Goal: Task Accomplishment & Management: Complete application form

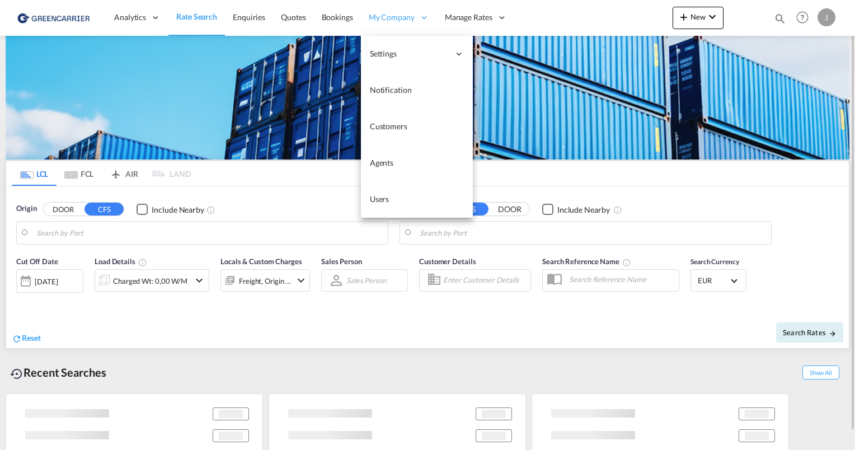
type input "[GEOGRAPHIC_DATA], [GEOGRAPHIC_DATA]"
type input "[GEOGRAPHIC_DATA], SH, CNSHA"
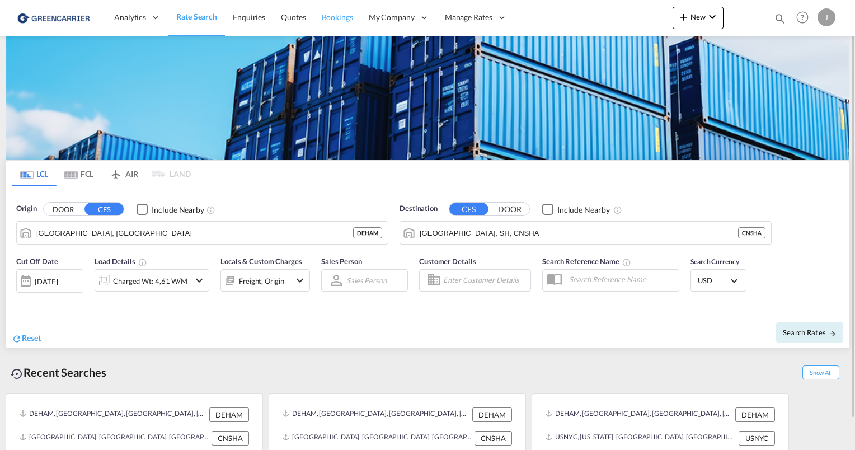
drag, startPoint x: 388, startPoint y: 202, endPoint x: 349, endPoint y: 22, distance: 183.9
click at [0, 0] on link "Users" at bounding box center [0, 0] width 0 height 0
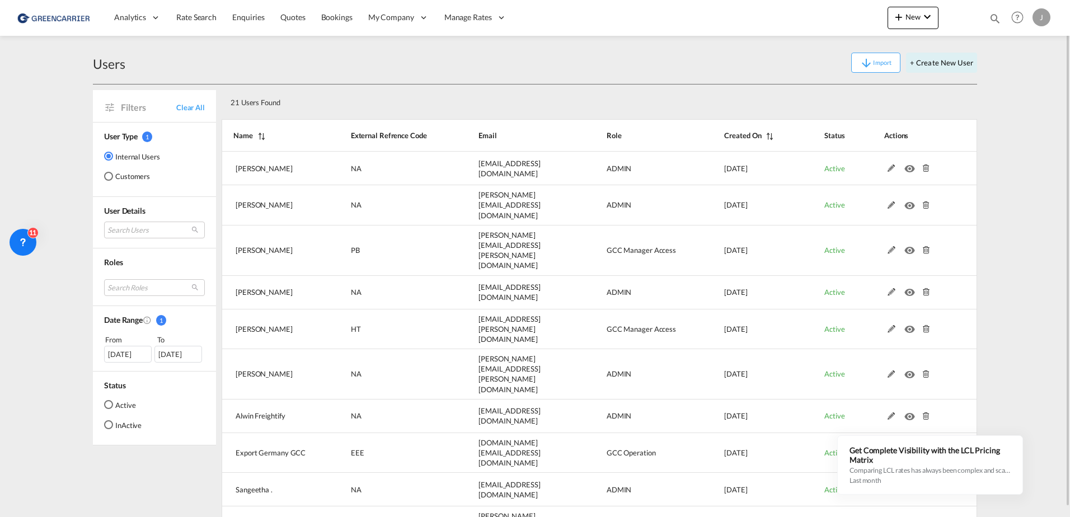
click at [112, 180] on div "Customers" at bounding box center [108, 176] width 9 height 9
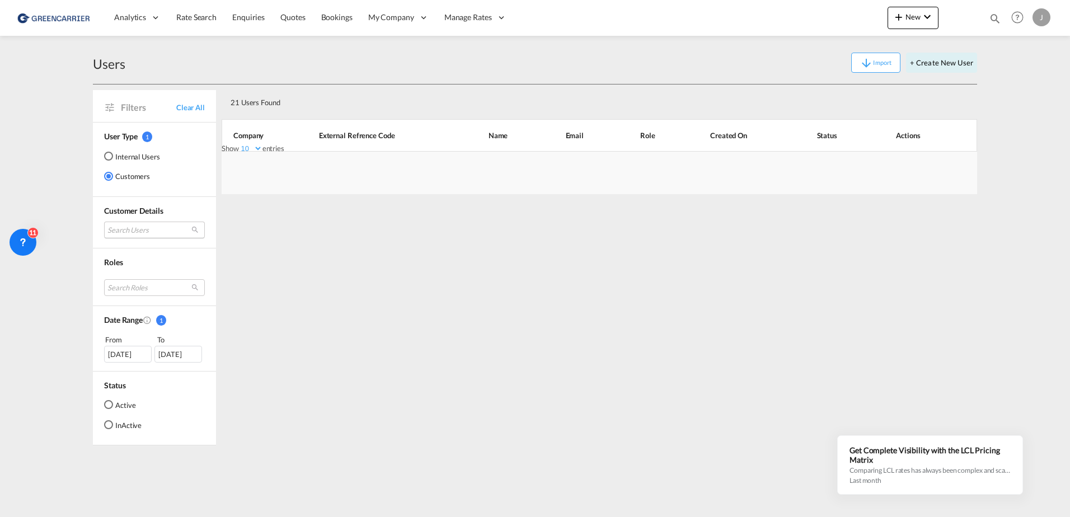
click at [124, 229] on md-select "Search Users" at bounding box center [154, 230] width 101 height 17
click at [125, 229] on input "search" at bounding box center [169, 231] width 120 height 10
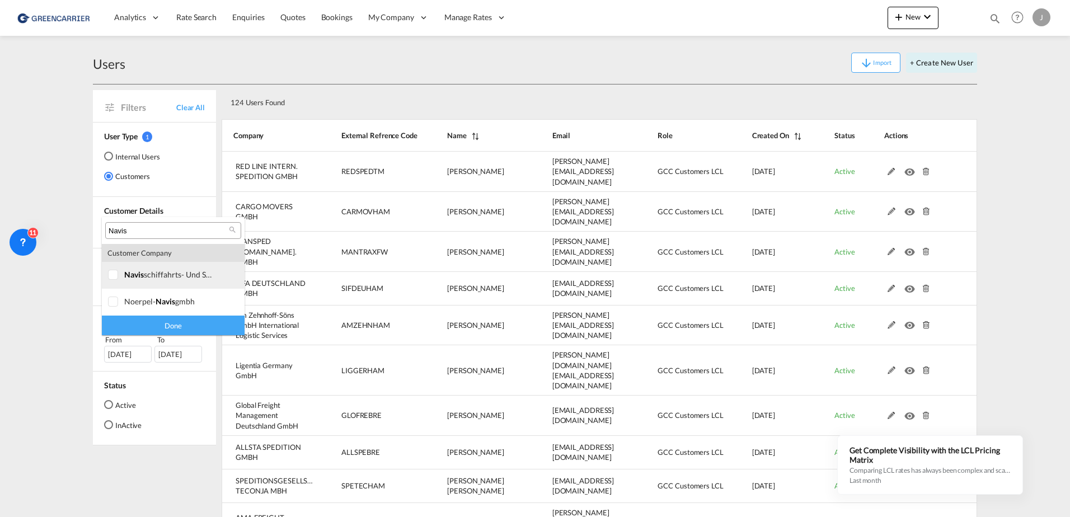
type input "Navis"
click at [118, 275] on div at bounding box center [113, 275] width 11 height 11
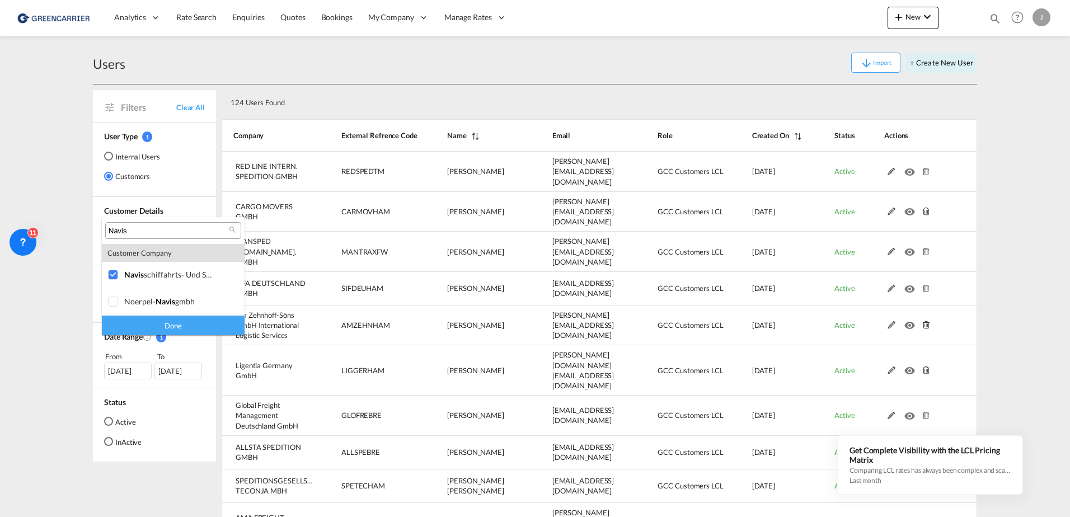
click at [140, 325] on div "Done" at bounding box center [173, 326] width 143 height 20
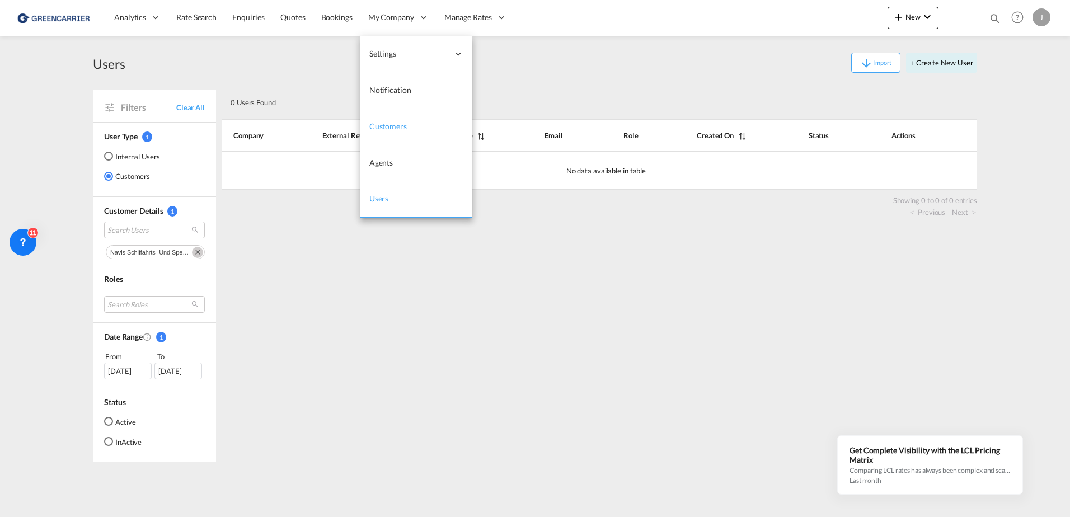
click at [386, 131] on span "Customers" at bounding box center [387, 126] width 37 height 10
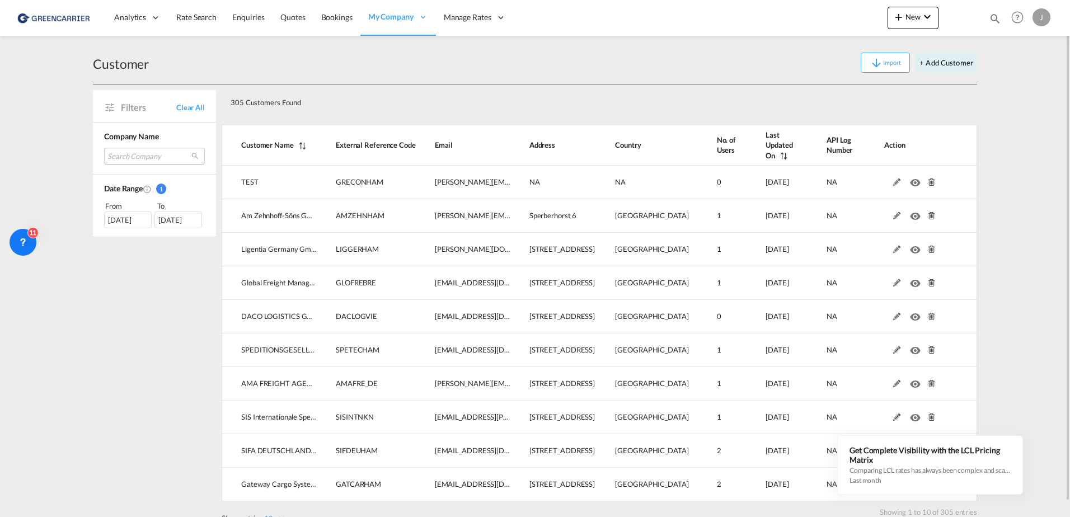
click at [136, 153] on md-select "Search Company test am zehnhoff-söns gmbh international logistic services ligen…" at bounding box center [154, 156] width 101 height 17
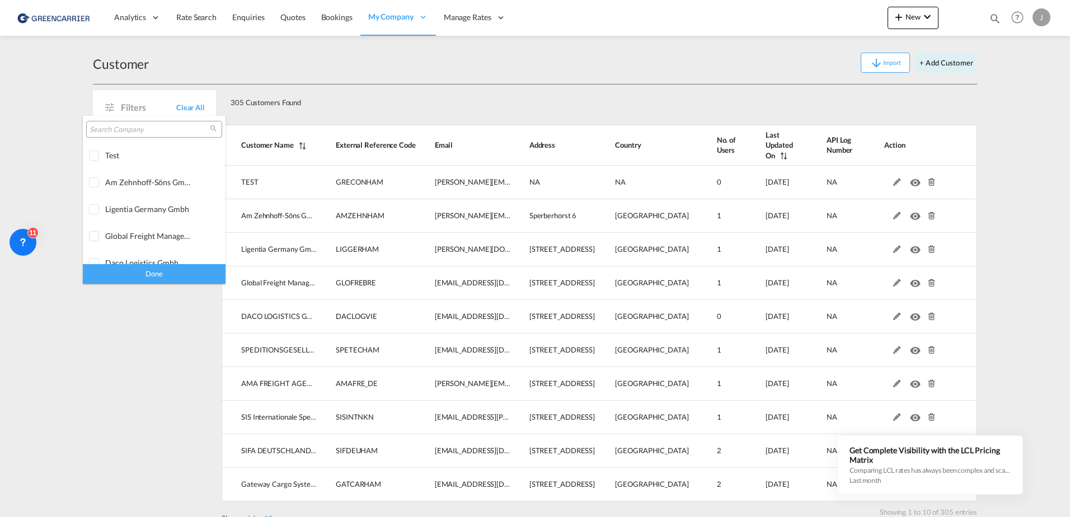
click at [123, 130] on input "search" at bounding box center [150, 130] width 120 height 10
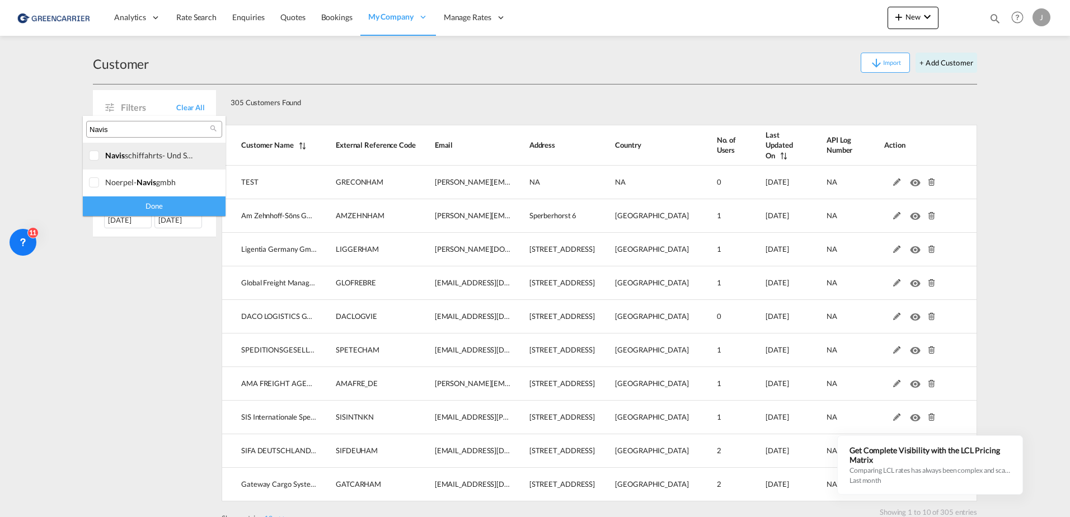
type input "Navis"
click at [89, 154] on div at bounding box center [94, 156] width 11 height 11
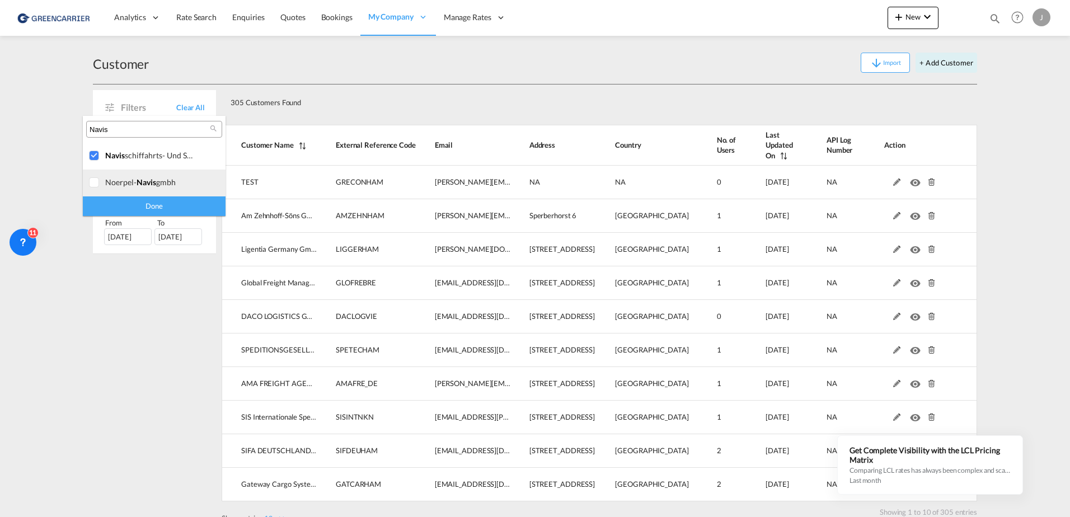
click at [95, 181] on div at bounding box center [94, 182] width 11 height 11
drag, startPoint x: 120, startPoint y: 204, endPoint x: 128, endPoint y: 209, distance: 9.3
click at [120, 204] on div "Done" at bounding box center [154, 206] width 143 height 20
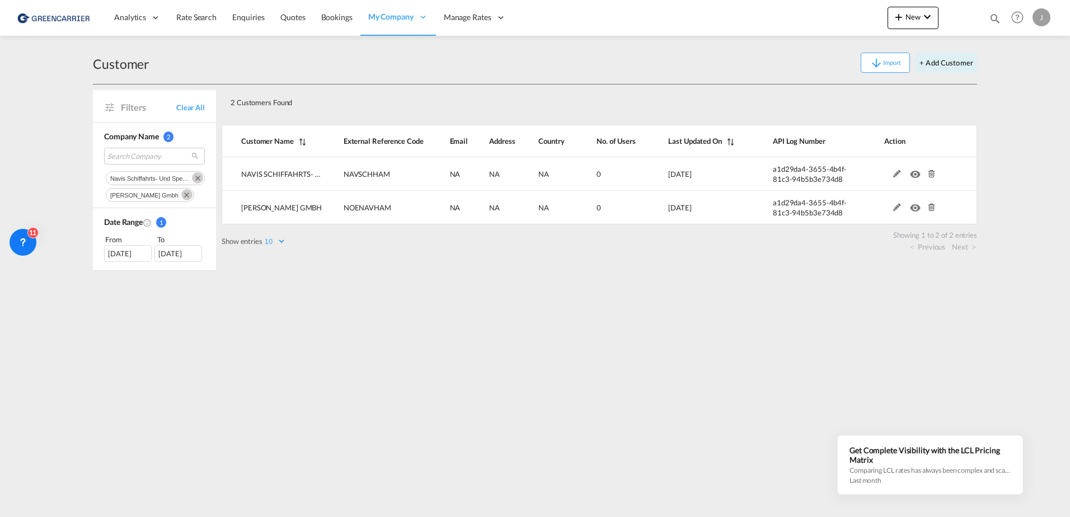
drag, startPoint x: 518, startPoint y: 292, endPoint x: 513, endPoint y: 288, distance: 5.9
click at [518, 291] on md-content "Analytics Reports Dashboard Rate Search Enquiries Quotes Bookings" at bounding box center [535, 258] width 1070 height 517
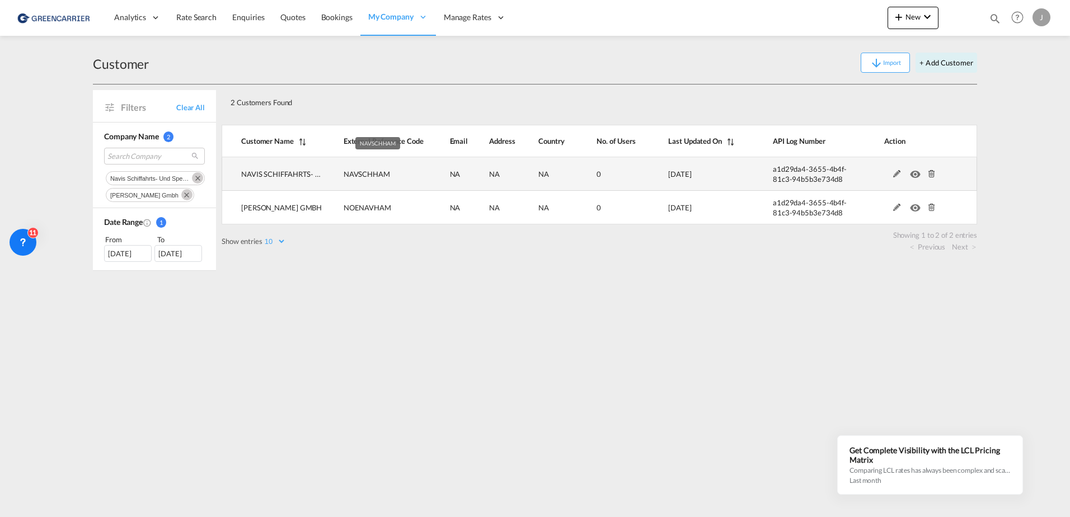
click at [378, 175] on span "NAVSCHHAM" at bounding box center [367, 174] width 46 height 9
click at [855, 173] on md-icon at bounding box center [897, 174] width 15 height 8
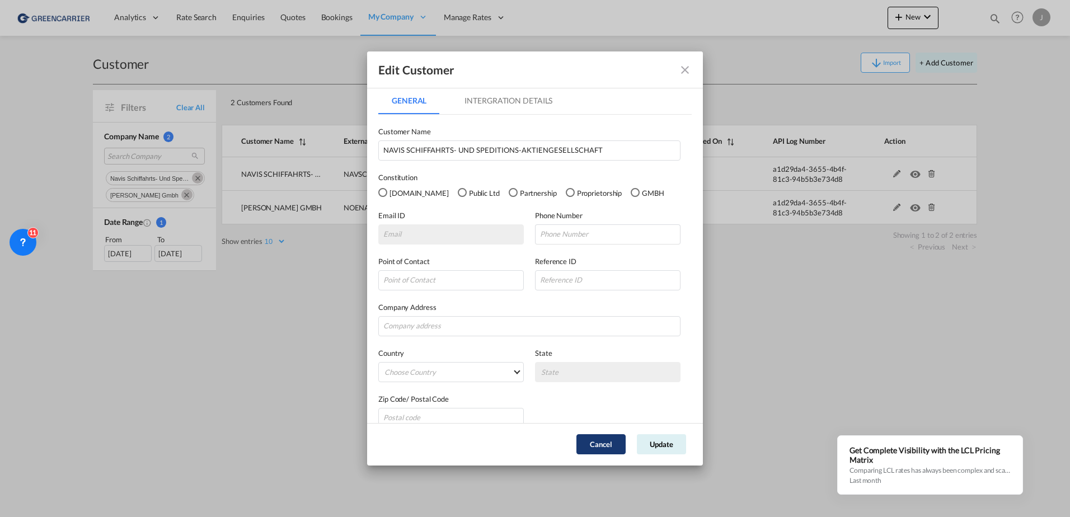
click at [584, 449] on button "Cancel" at bounding box center [600, 444] width 49 height 20
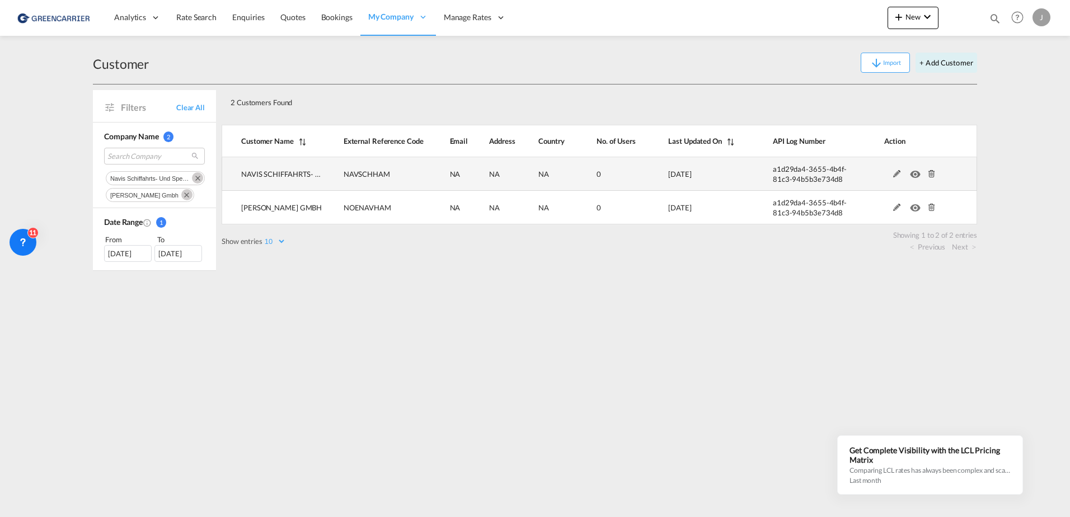
click at [855, 174] on md-icon at bounding box center [931, 174] width 15 height 8
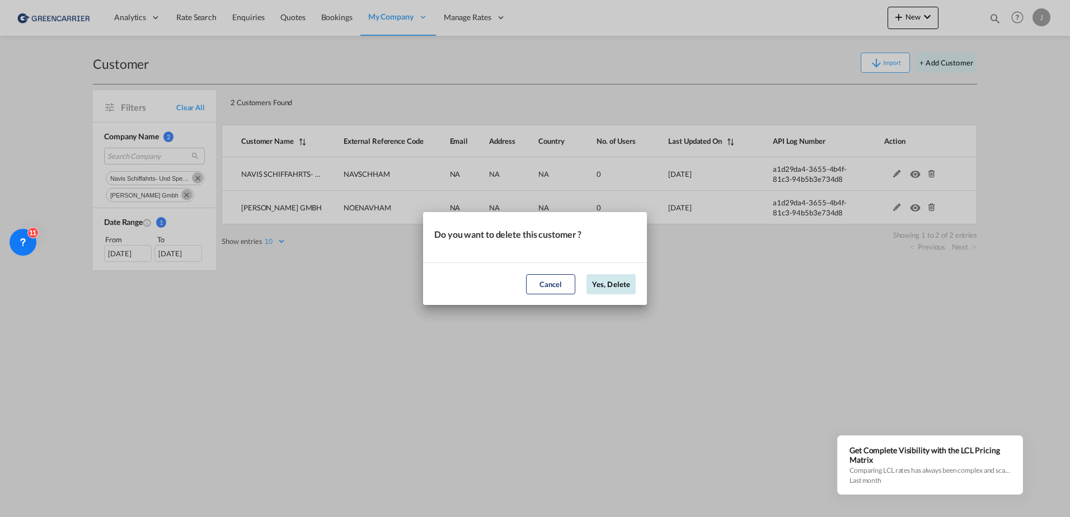
click at [602, 284] on button "Yes, Delete" at bounding box center [610, 284] width 49 height 20
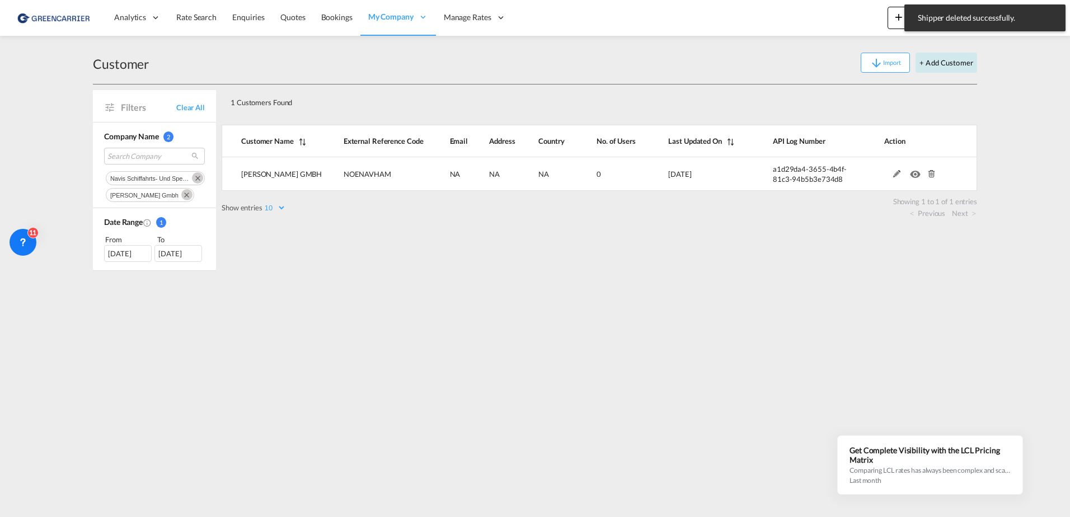
click at [855, 64] on button "+ Add Customer" at bounding box center [947, 63] width 62 height 20
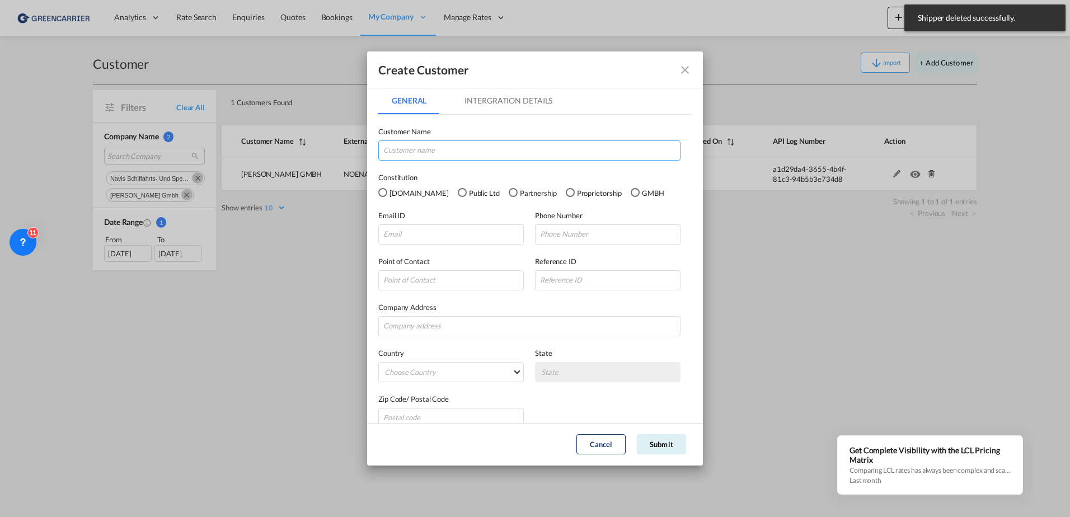
click at [415, 151] on input "GeneralIntergration Details ..." at bounding box center [529, 150] width 302 height 20
click at [414, 148] on input "GeneralIntergration Details ..." at bounding box center [529, 150] width 302 height 20
paste input "NAVIS SCHIFFAHRTS- UND SPEDITIONS-AKTIENGESELLSCHAFT"
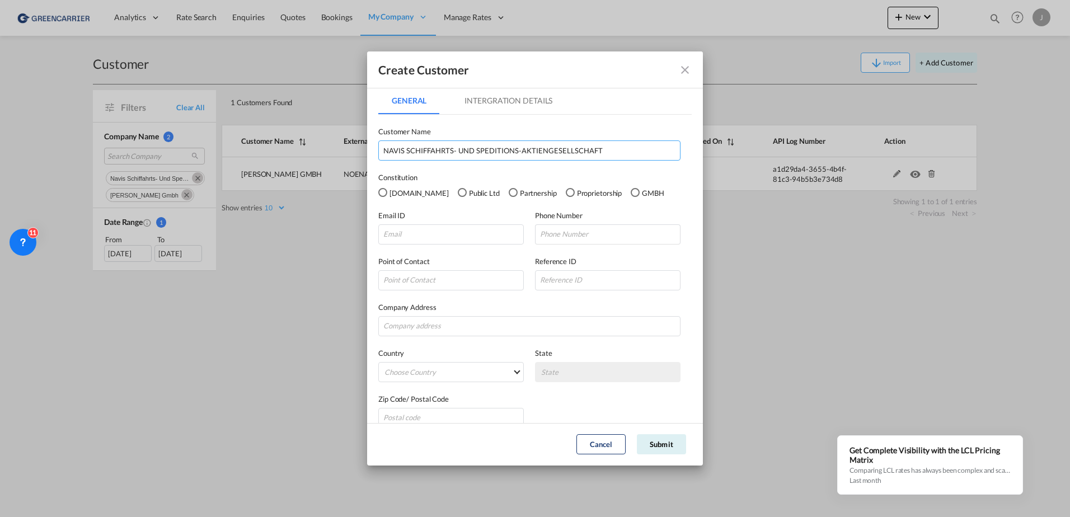
type input "NAVIS SCHIFFAHRTS- UND SPEDITIONS-AKTIENGESELLSCHAFT"
drag, startPoint x: 402, startPoint y: 226, endPoint x: 417, endPoint y: 230, distance: 15.2
click at [402, 226] on input "GeneralIntergration Details ..." at bounding box center [450, 234] width 145 height 20
click at [415, 233] on input "GeneralIntergration Details ..." at bounding box center [450, 234] width 145 height 20
paste input "[EMAIL_ADDRESS][DOMAIN_NAME]"
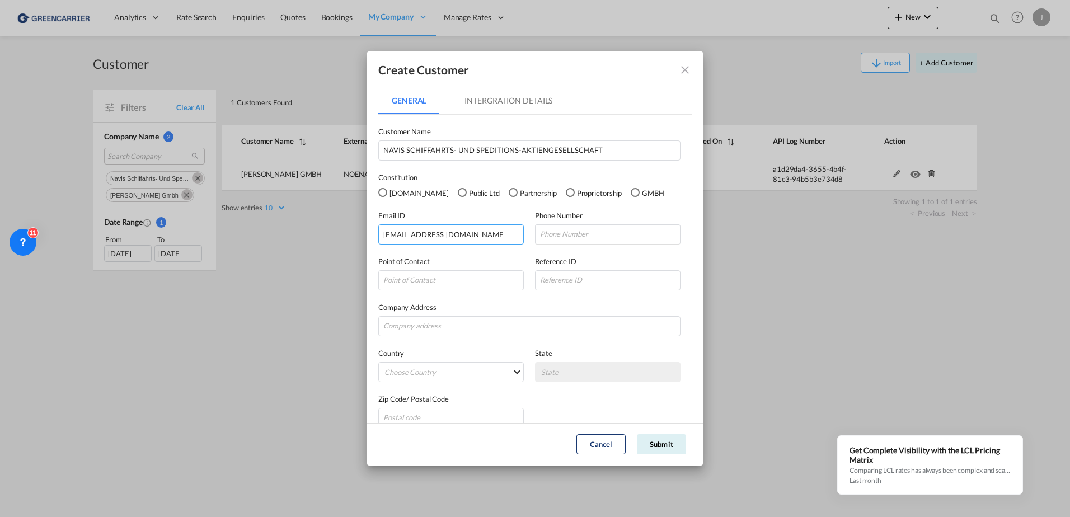
type input "[EMAIL_ADDRESS][DOMAIN_NAME]"
click at [450, 318] on input "GeneralIntergration Details ..." at bounding box center [529, 326] width 302 height 20
paste input "[GEOGRAPHIC_DATA][STREET_ADDRESS]"
type input "[GEOGRAPHIC_DATA][STREET_ADDRESS]"
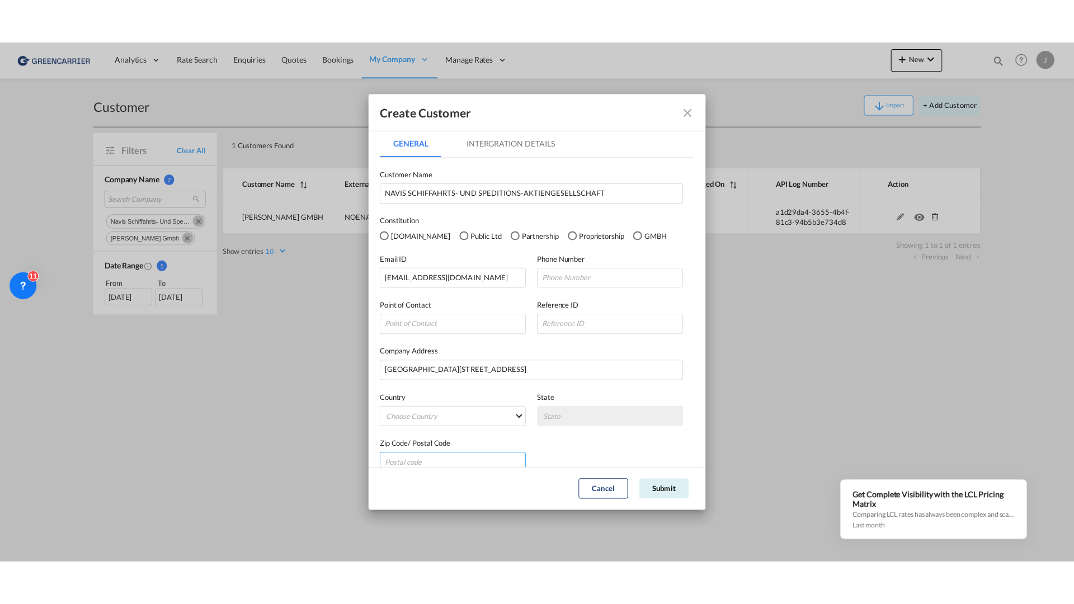
scroll to position [6, 0]
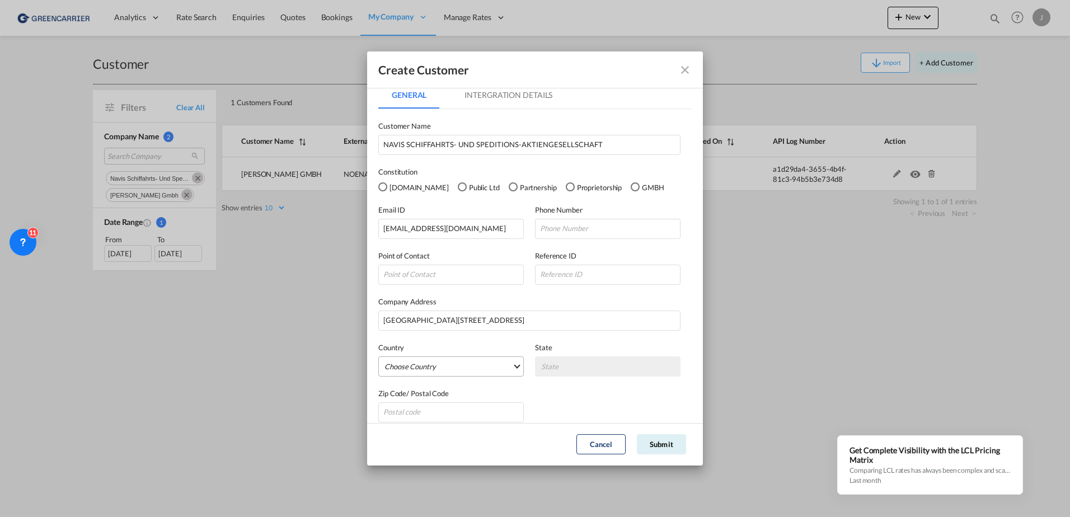
click at [449, 359] on md-select "Choose Country [GEOGRAPHIC_DATA] [GEOGRAPHIC_DATA] [GEOGRAPHIC_DATA] [US_STATE]…" at bounding box center [450, 366] width 145 height 20
click at [421, 341] on input "search" at bounding box center [470, 339] width 177 height 27
type input "ger"
drag, startPoint x: 414, startPoint y: 389, endPoint x: 428, endPoint y: 388, distance: 14.0
click at [414, 389] on md-option "[GEOGRAPHIC_DATA]" at bounding box center [453, 393] width 154 height 27
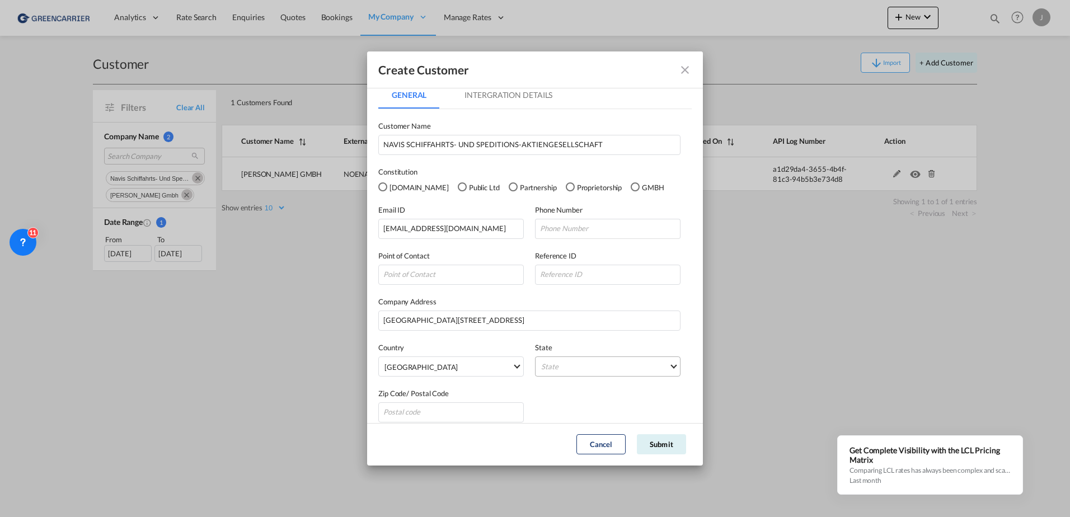
click at [559, 359] on md-select "State [GEOGRAPHIC_DATA] [GEOGRAPHIC_DATA] [GEOGRAPHIC_DATA] [GEOGRAPHIC_DATA] […" at bounding box center [607, 366] width 145 height 20
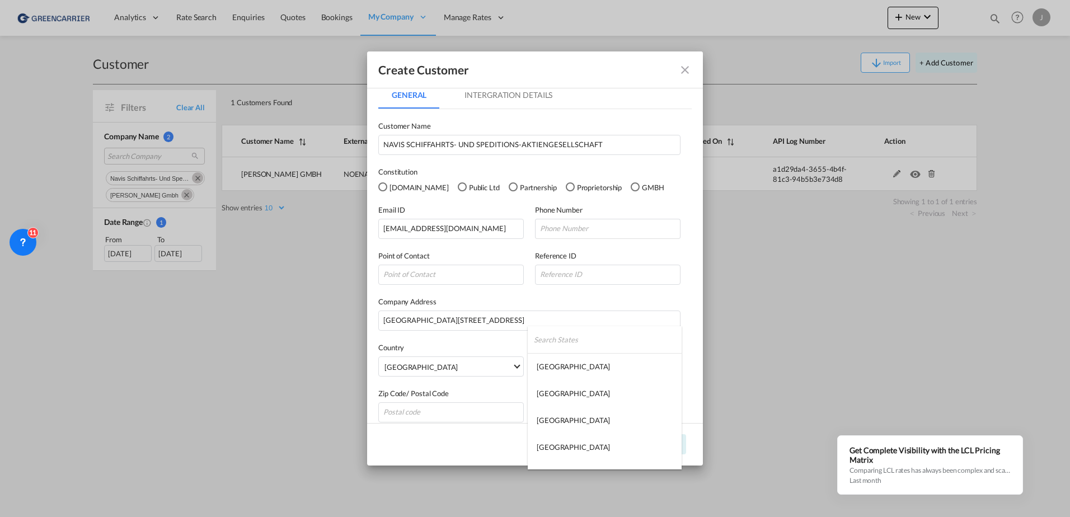
click at [572, 341] on input "search" at bounding box center [608, 339] width 148 height 27
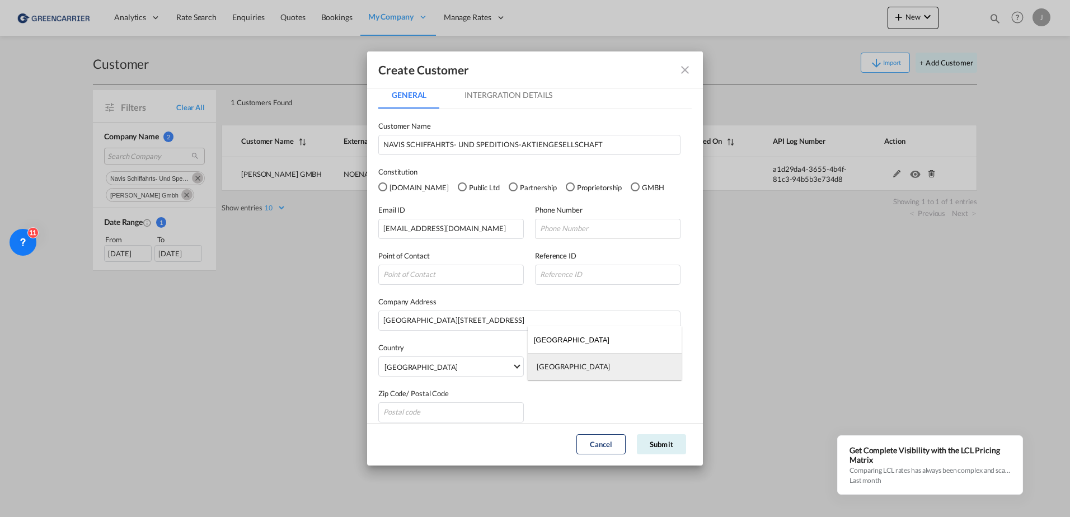
type input "[GEOGRAPHIC_DATA]"
click at [584, 362] on md-option "[GEOGRAPHIC_DATA]" at bounding box center [605, 366] width 154 height 27
click at [408, 415] on input "GeneralIntergration Details ..." at bounding box center [450, 412] width 145 height 20
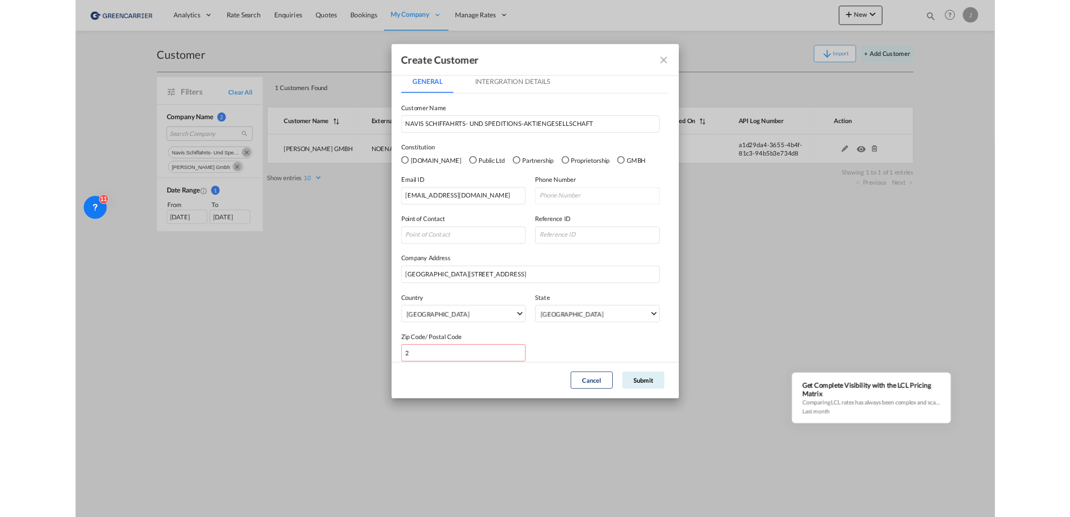
scroll to position [0, 0]
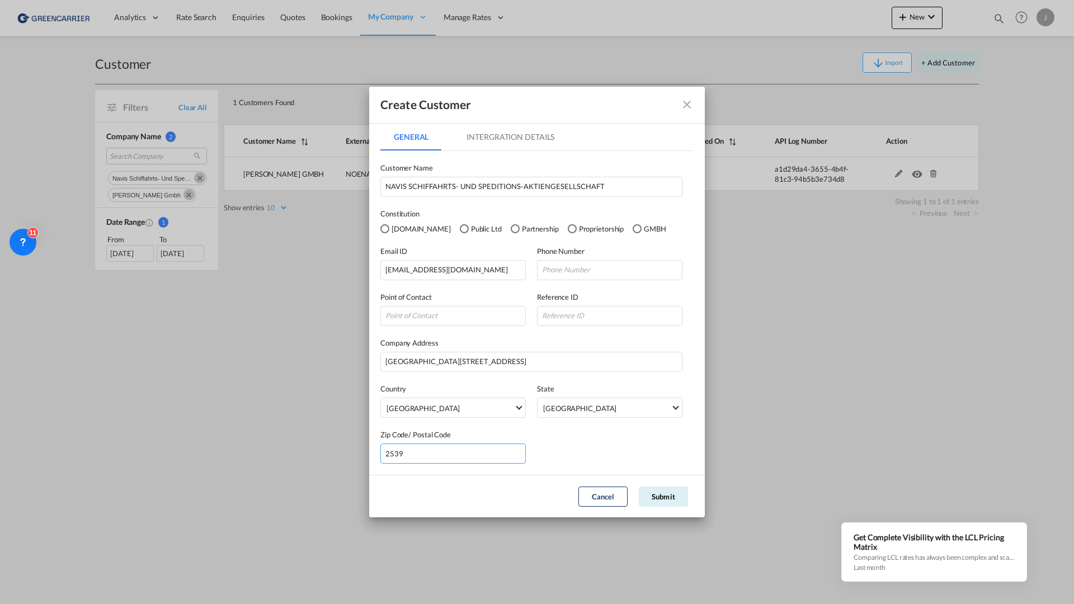
click at [388, 449] on input "2539" at bounding box center [453, 454] width 145 height 20
type input "20539"
click at [493, 133] on md-tab-item "Intergration Details" at bounding box center [510, 137] width 115 height 27
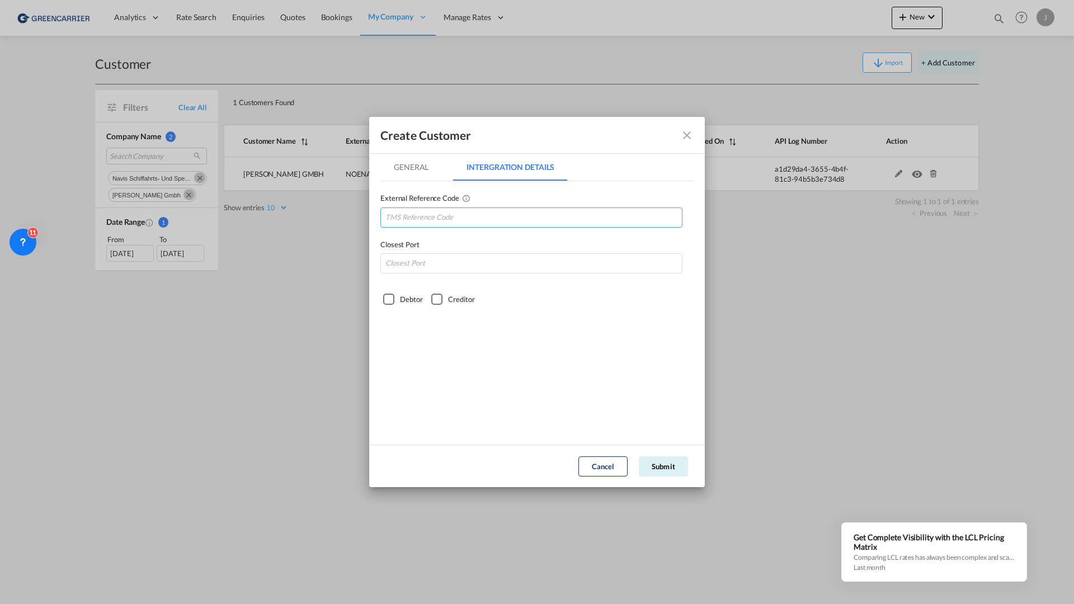
click at [424, 218] on input "GeneralIntergration Details ..." at bounding box center [532, 218] width 302 height 20
click at [476, 213] on input "GeneralIntergration Details ..." at bounding box center [532, 218] width 302 height 20
paste input "NAVSCHHAM"
type input "NAVSCHHAM"
click at [410, 259] on input "GeneralIntergration Details ..." at bounding box center [532, 264] width 302 height 20
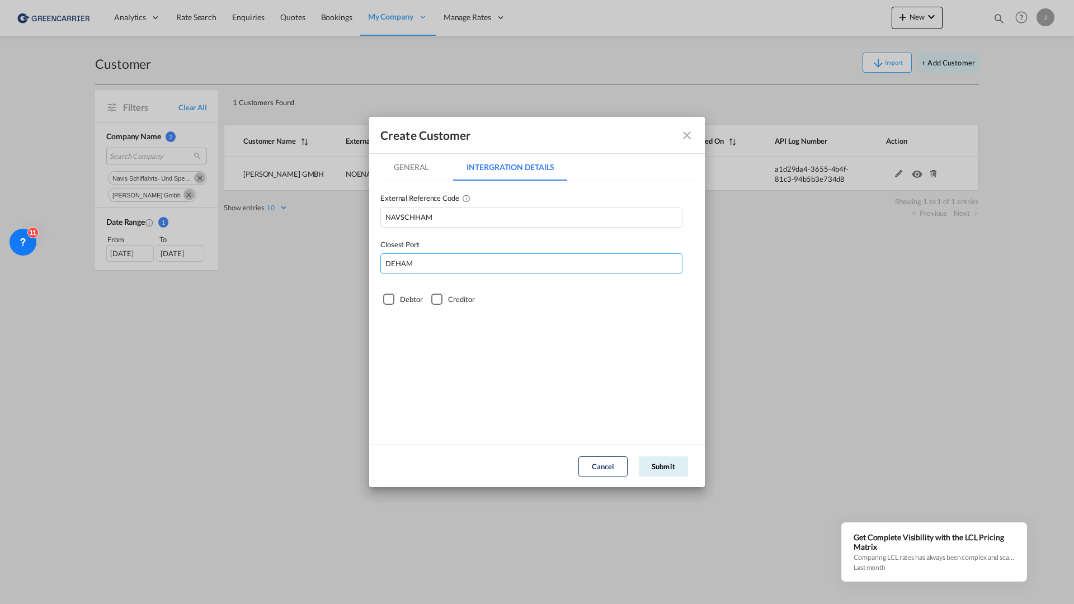
type input "DEHAM"
click at [392, 300] on div "Debtor" at bounding box center [388, 299] width 11 height 11
click at [420, 167] on md-tab-item "General" at bounding box center [412, 167] width 62 height 27
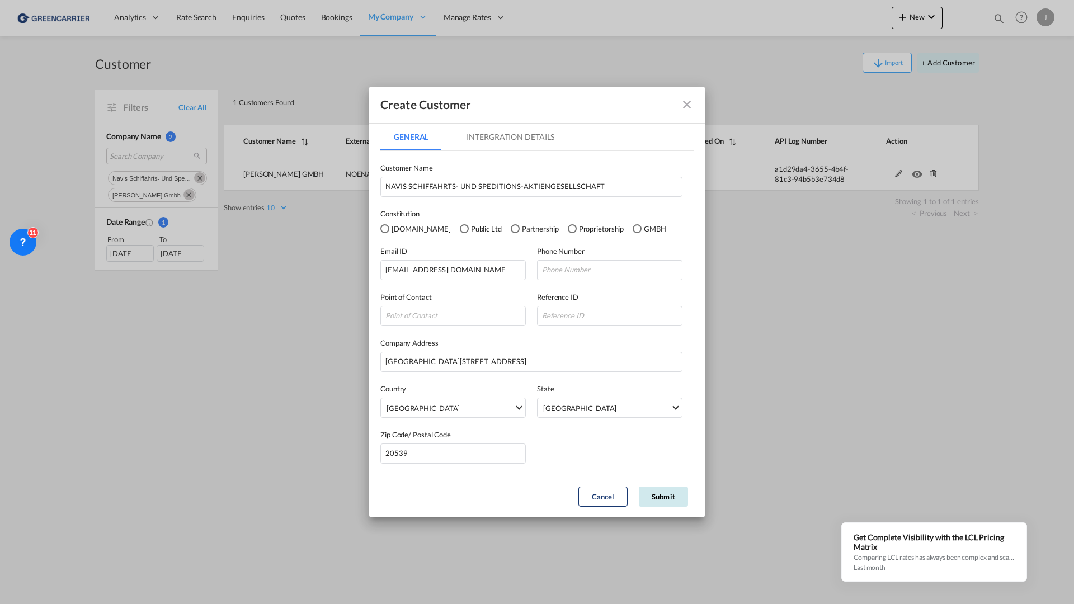
click at [665, 449] on button "Submit" at bounding box center [663, 497] width 49 height 20
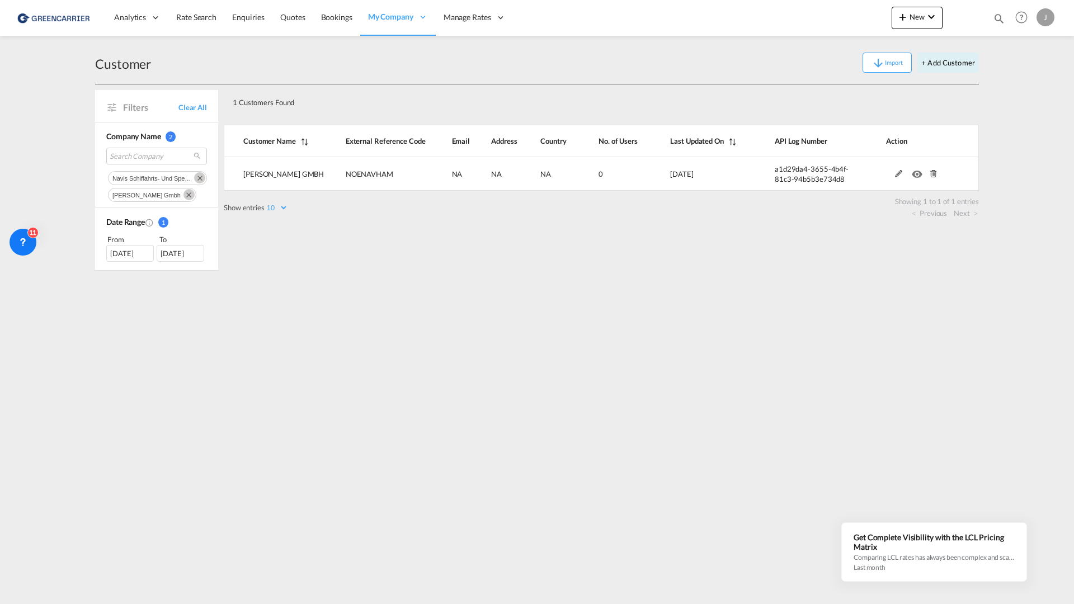
click at [570, 81] on div "Customer Import + Add Customer" at bounding box center [537, 62] width 884 height 43
click at [444, 91] on div "1 Customers Found" at bounding box center [564, 100] width 672 height 23
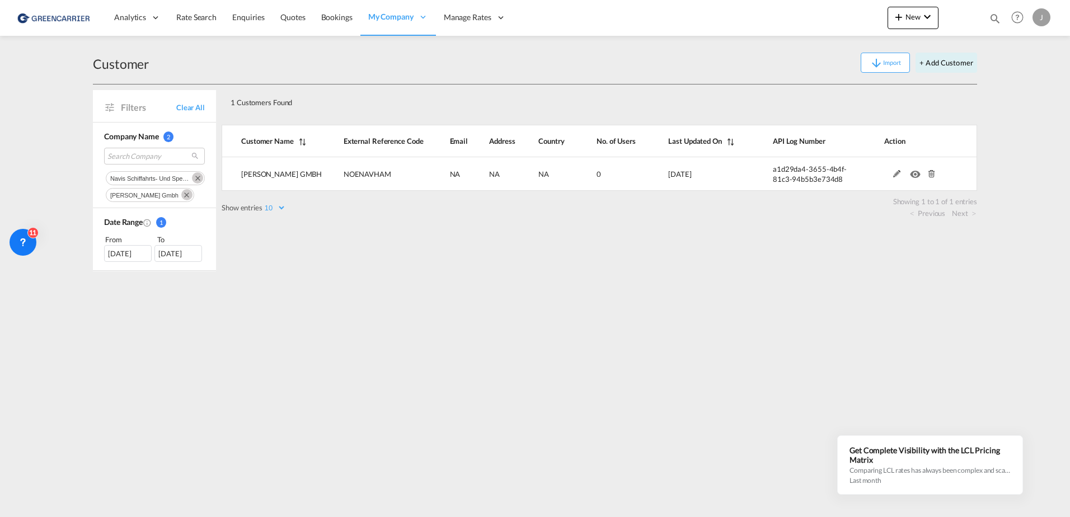
click at [551, 91] on div "1 Customers Found" at bounding box center [562, 100] width 672 height 23
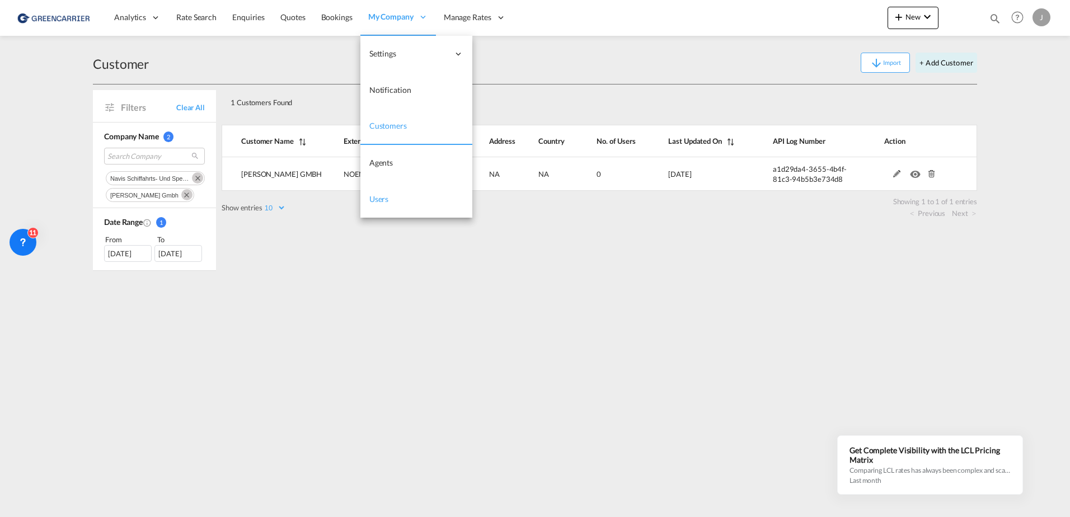
click at [385, 196] on span "Users" at bounding box center [379, 199] width 20 height 10
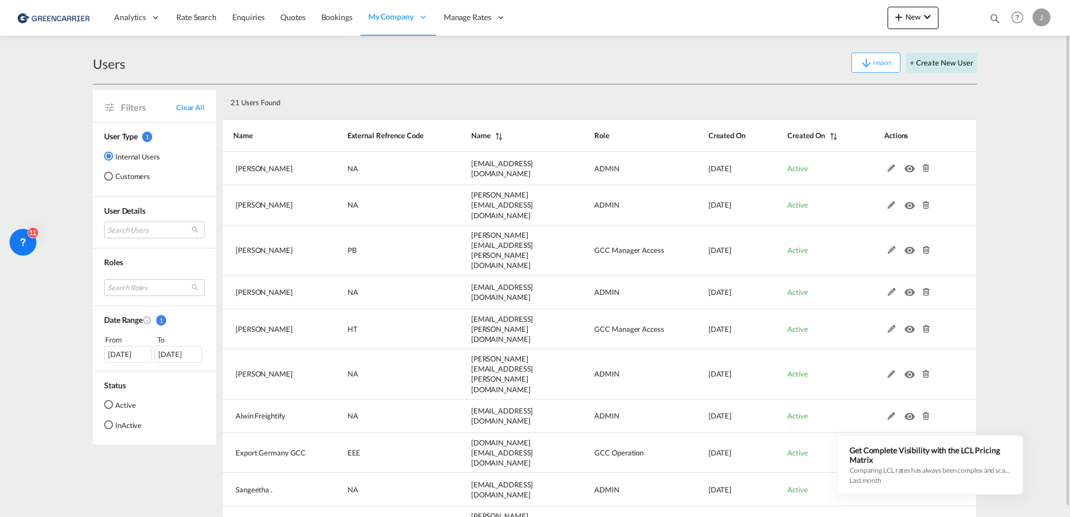
click at [855, 62] on button "+ Create New User" at bounding box center [941, 63] width 71 height 20
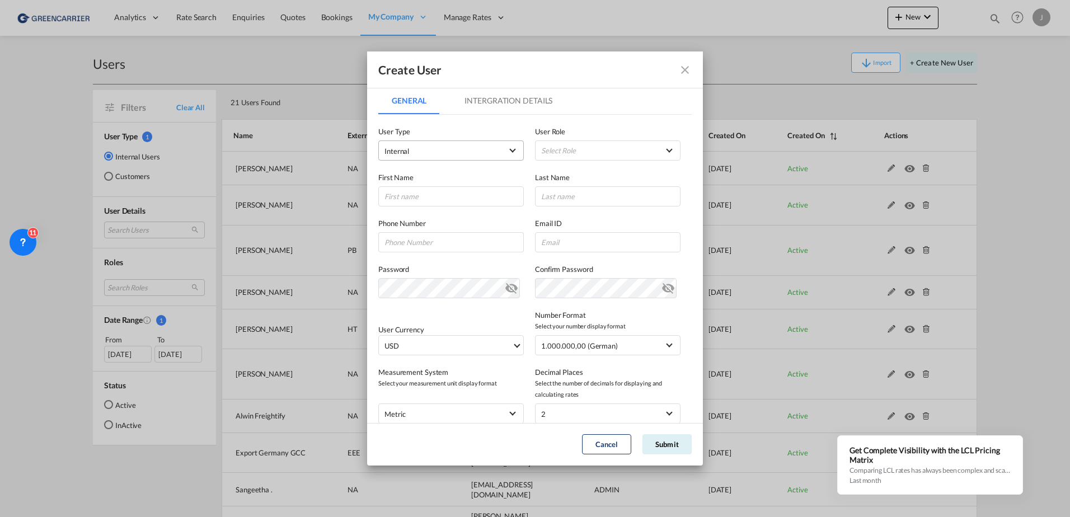
click at [430, 156] on span "Internal" at bounding box center [443, 150] width 118 height 11
click at [415, 173] on span "Customer" at bounding box center [401, 177] width 31 height 9
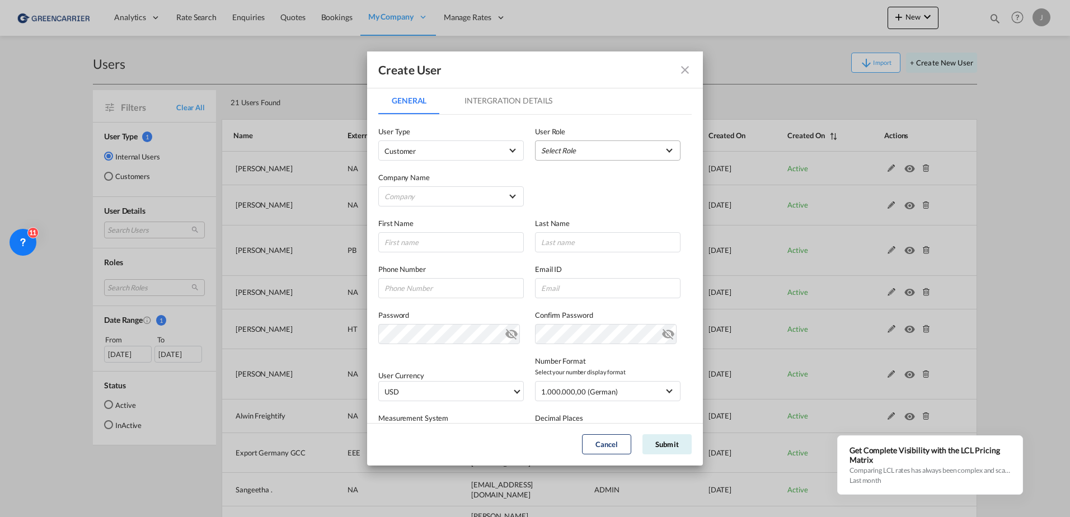
click at [606, 143] on md-select "Select Role" at bounding box center [607, 150] width 145 height 20
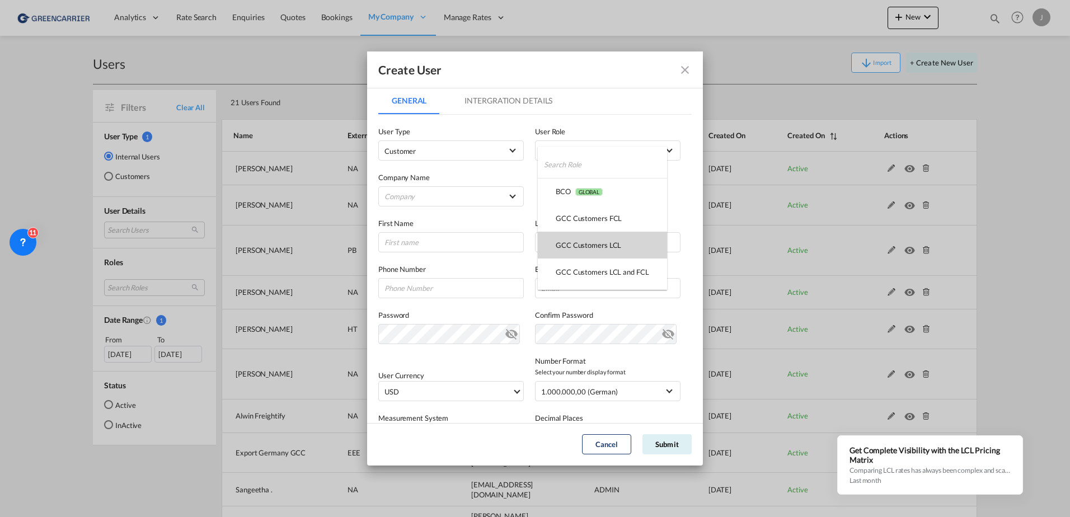
click at [581, 249] on div "GCC Customers LCL USER_DEFINED" at bounding box center [588, 245] width 65 height 10
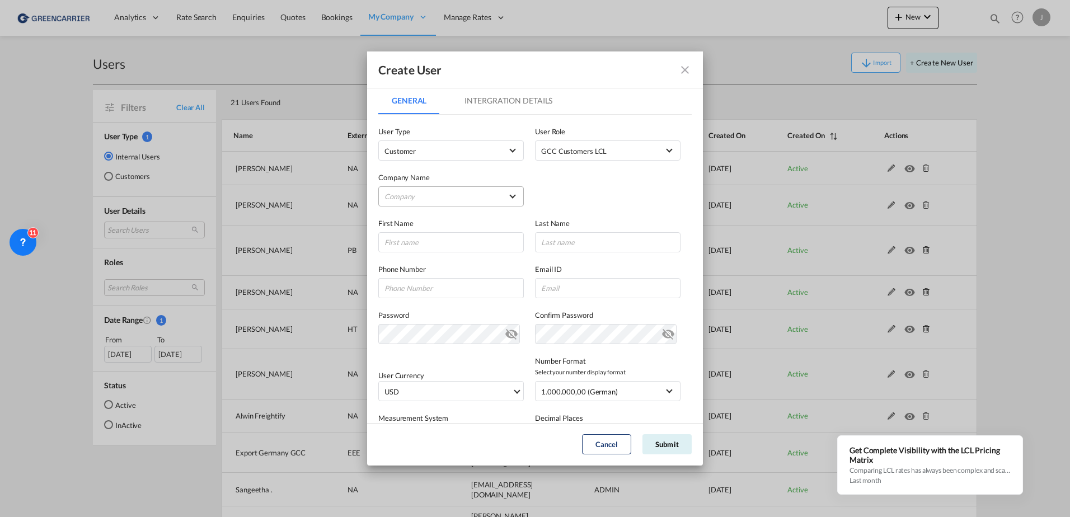
click at [424, 194] on md-select "Company Am Zehnhoff-Söns GmbH International Logistic Services AMA FREIGHT AGENC…" at bounding box center [450, 196] width 145 height 20
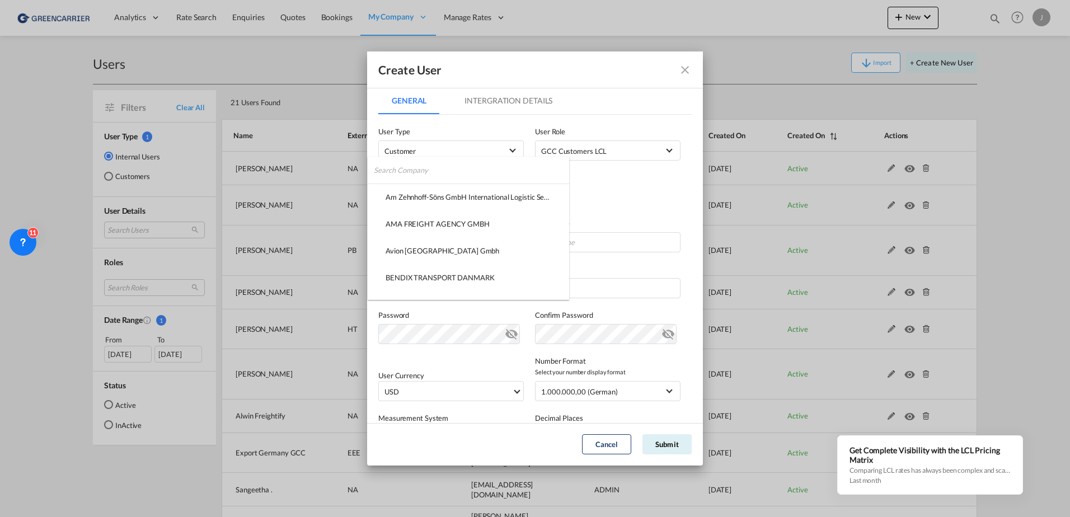
type md-option "8f02bbd0-93c7-11f0-a764-af57e071384f"
type md-option "922da340-99dc-11f0-8944-c981c19ff565"
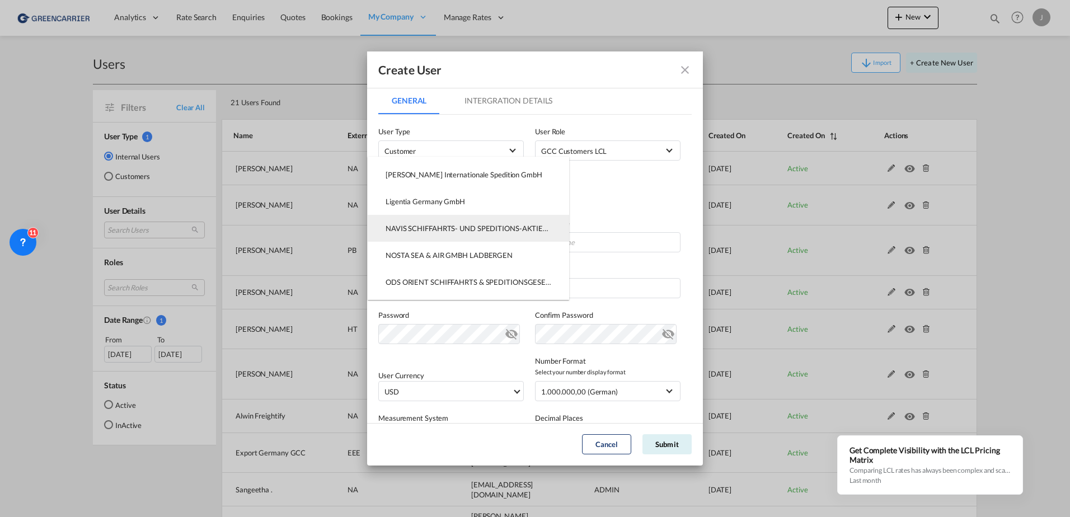
click at [428, 228] on div "NAVIS SCHIFFAHRTS- UND SPEDITIONS-AKTIENGESELLSCHAFT" at bounding box center [469, 228] width 166 height 10
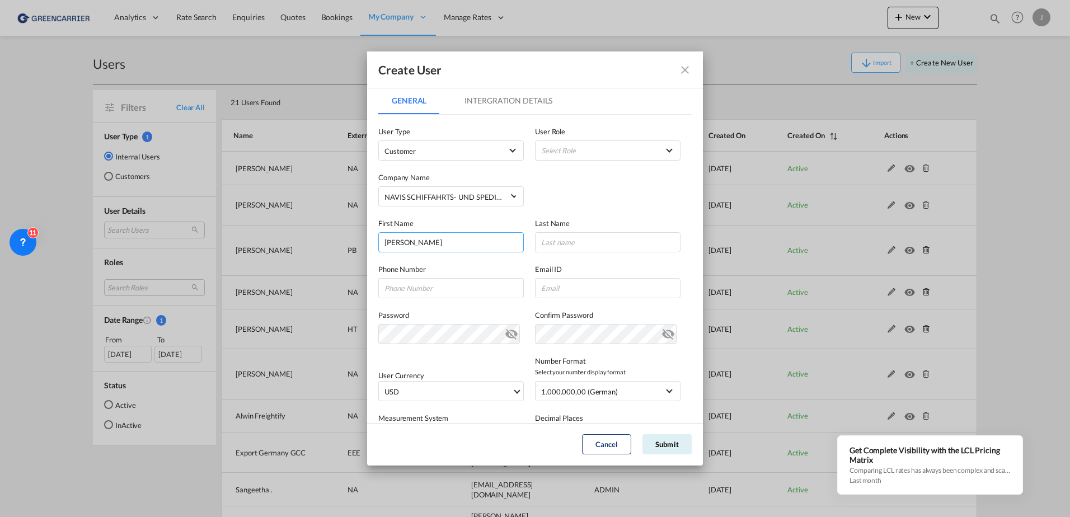
type input "[PERSON_NAME]"
type input "040 789 48 440"
click at [555, 290] on input "GeneralIntergration Details ..." at bounding box center [607, 288] width 145 height 20
paste input "[EMAIL_ADDRESS][DOMAIN_NAME]"
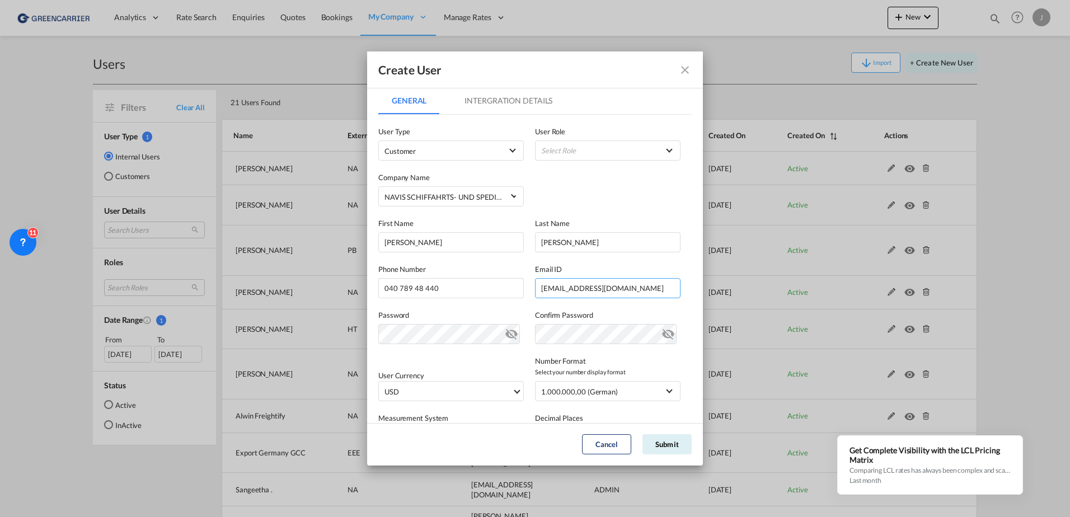
type input "[EMAIL_ADDRESS][DOMAIN_NAME]"
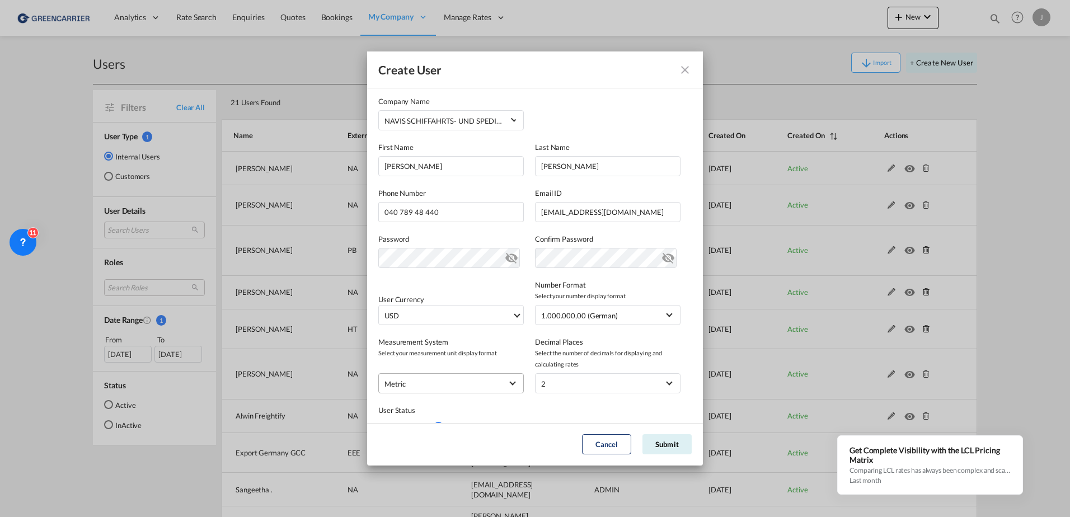
scroll to position [123, 0]
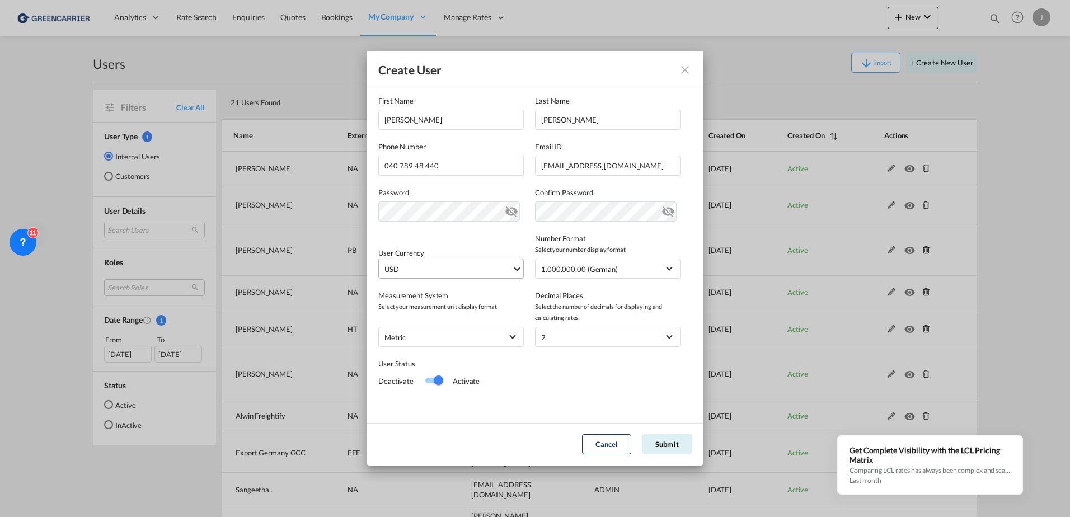
click at [459, 270] on span "USD" at bounding box center [448, 269] width 128 height 11
click at [421, 262] on input "search" at bounding box center [467, 264] width 164 height 10
type input "eur"
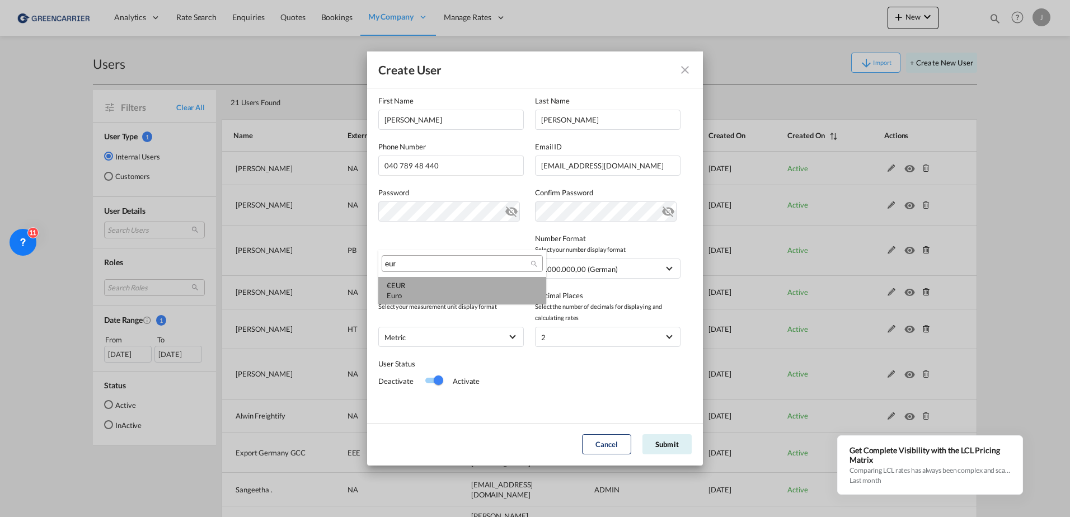
click at [424, 285] on div "€ EUR Euro" at bounding box center [462, 290] width 151 height 20
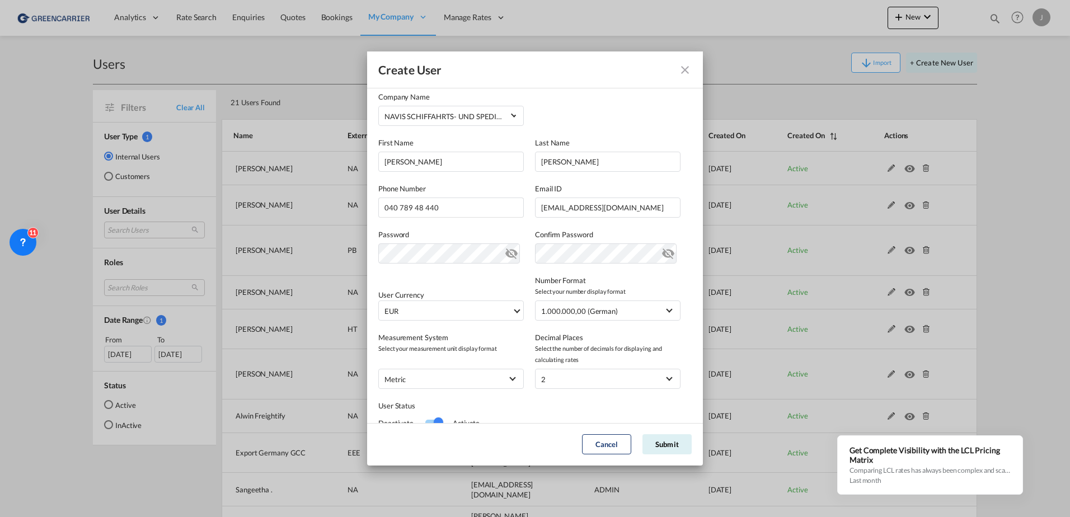
scroll to position [11, 0]
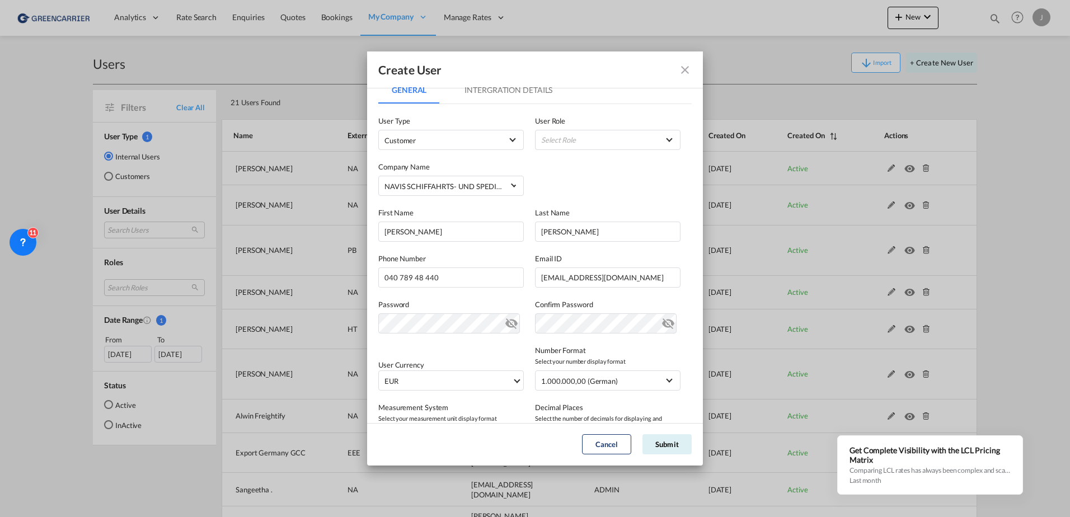
click at [489, 95] on md-tab-item "Intergration Details" at bounding box center [508, 90] width 115 height 27
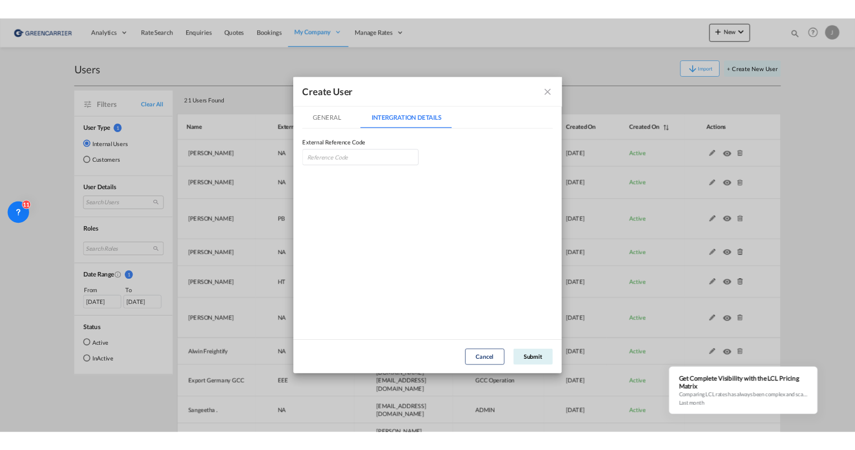
scroll to position [0, 0]
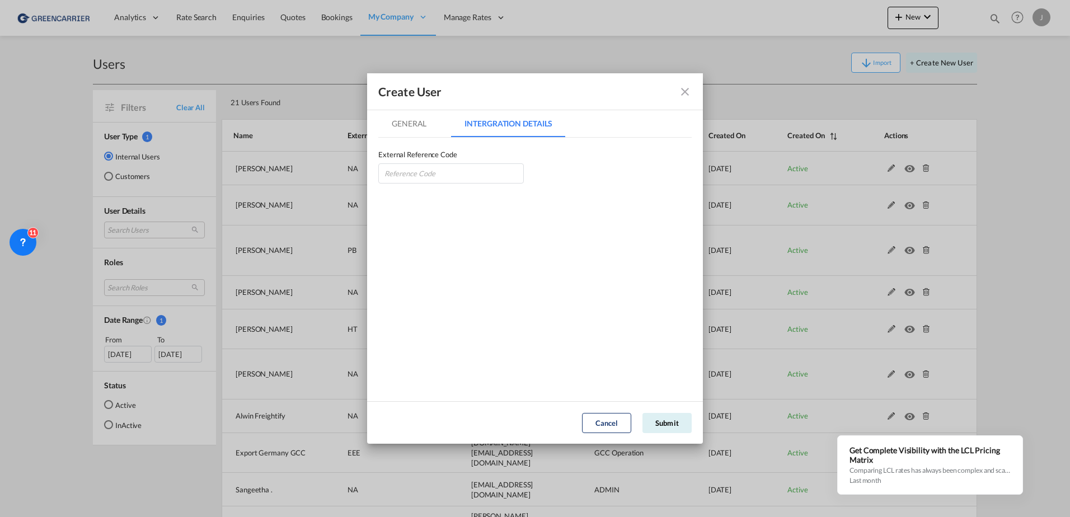
click at [399, 119] on md-tab-item "General" at bounding box center [409, 123] width 62 height 27
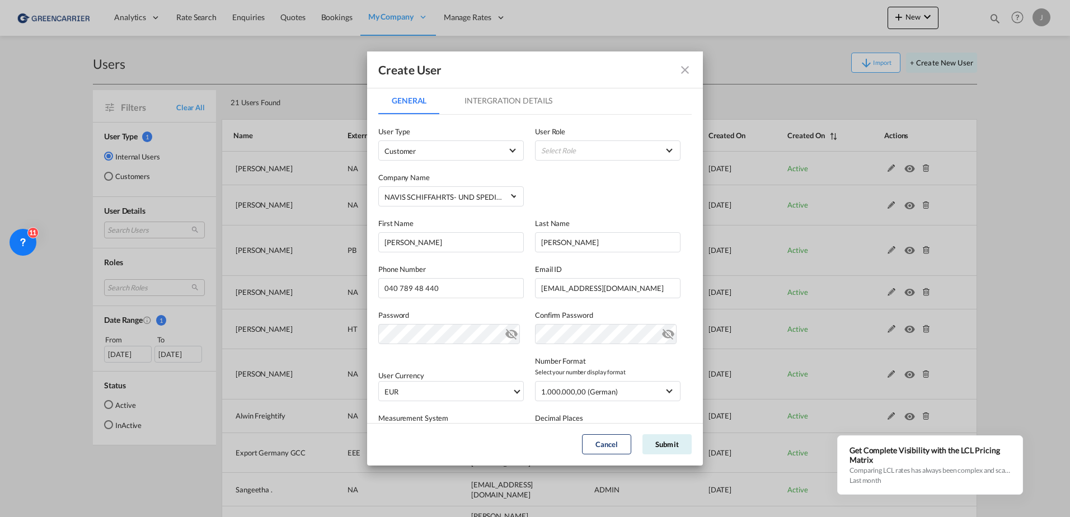
click at [593, 135] on label "User Role" at bounding box center [607, 131] width 145 height 11
click at [586, 143] on md-select "Select Role" at bounding box center [607, 150] width 145 height 20
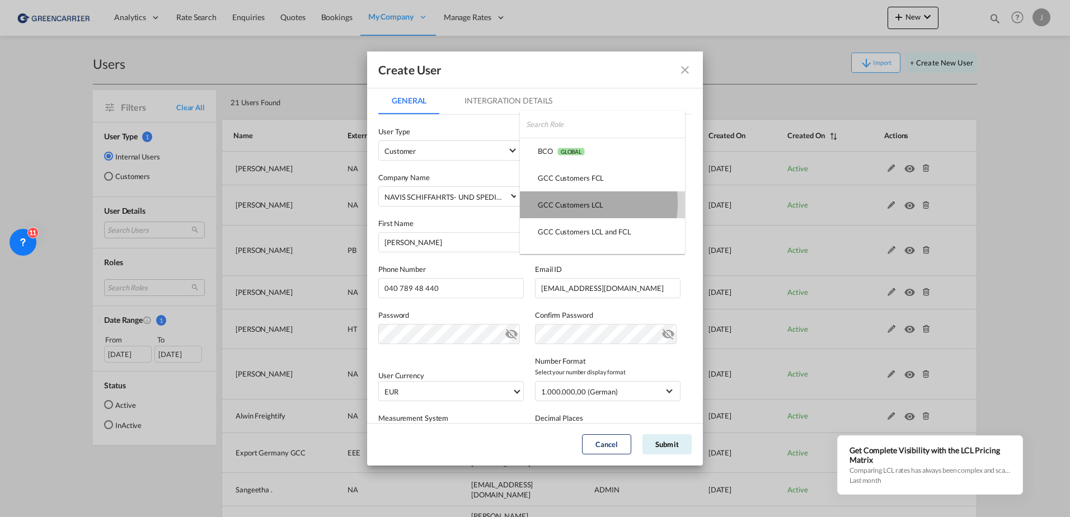
click at [562, 203] on div "GCC Customers LCL USER_DEFINED" at bounding box center [570, 205] width 65 height 10
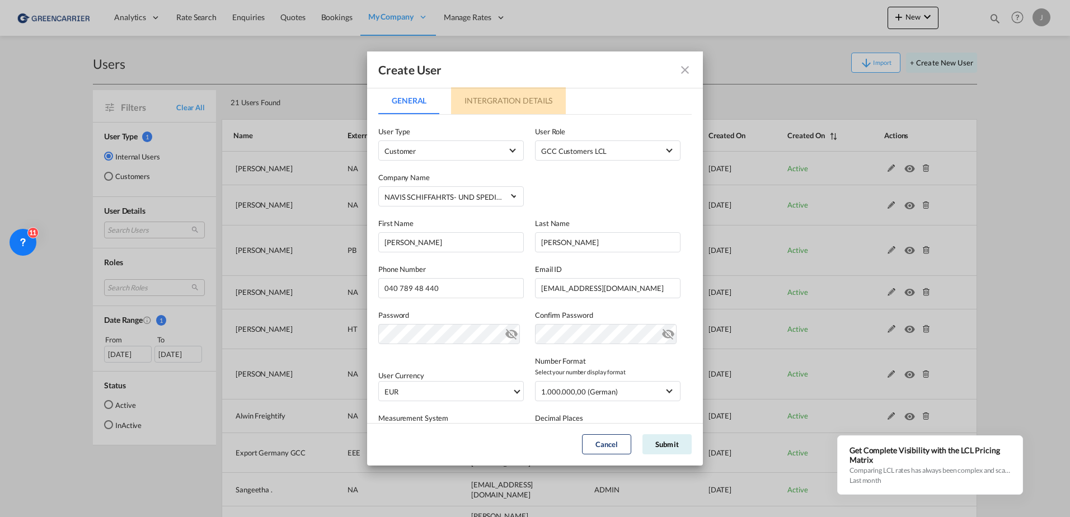
click at [487, 95] on md-tab-item "Intergration Details" at bounding box center [508, 100] width 115 height 27
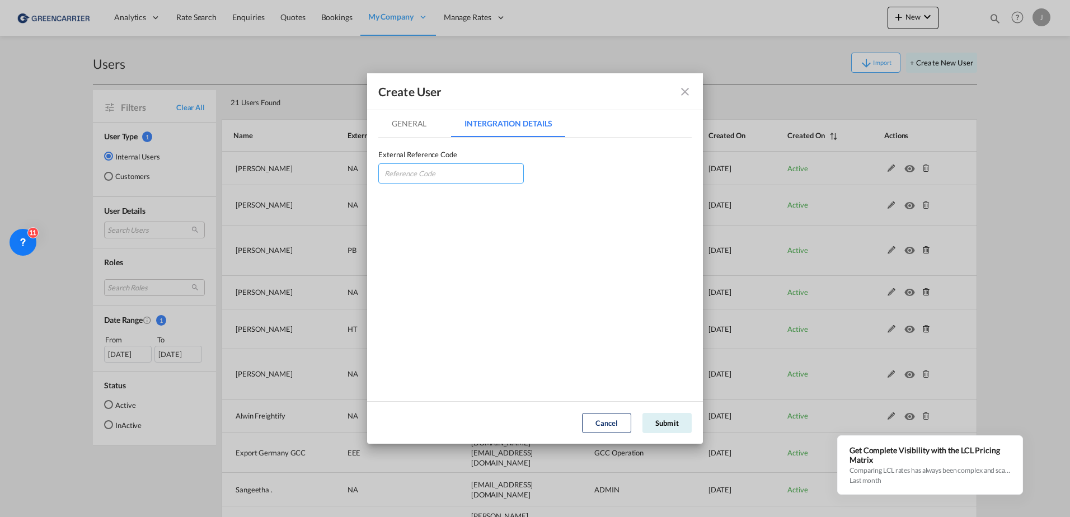
click at [410, 171] on input "GeneralIntergration Details ..." at bounding box center [450, 173] width 145 height 20
type input "NAVSCHHAM"
click at [662, 429] on button "Submit" at bounding box center [666, 423] width 49 height 20
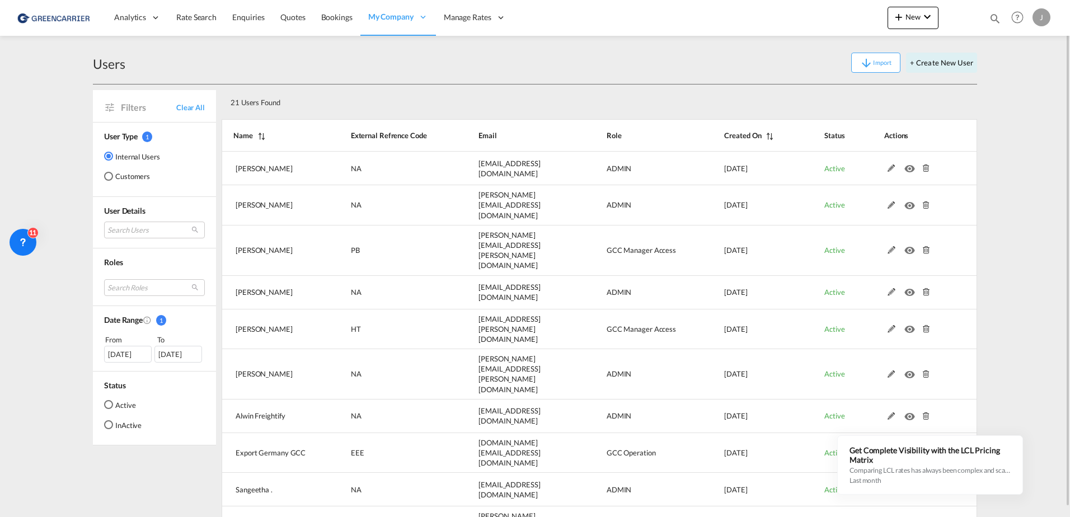
click at [639, 88] on div "21 Users Found" at bounding box center [599, 101] width 755 height 32
click at [534, 87] on div "21 Users Found" at bounding box center [599, 101] width 755 height 32
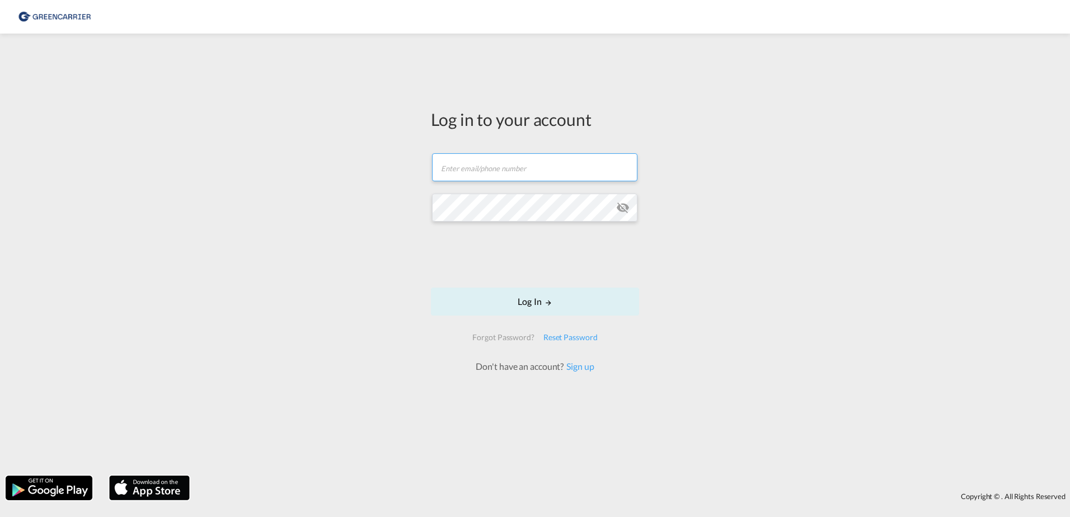
type input "[PERSON_NAME][EMAIL_ADDRESS][PERSON_NAME][DOMAIN_NAME]"
drag, startPoint x: 558, startPoint y: 174, endPoint x: 264, endPoint y: 176, distance: 293.8
click at [264, 176] on div "Log in to your account julian.geise@greencarrier.com Password field is required…" at bounding box center [535, 254] width 1070 height 431
